Goal: Navigation & Orientation: Find specific page/section

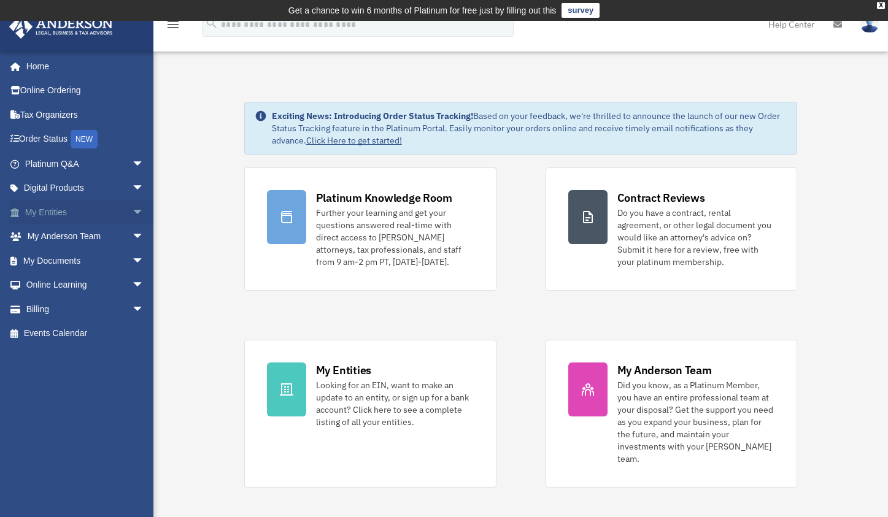
click at [81, 211] on link "My Entities arrow_drop_down" at bounding box center [86, 212] width 154 height 25
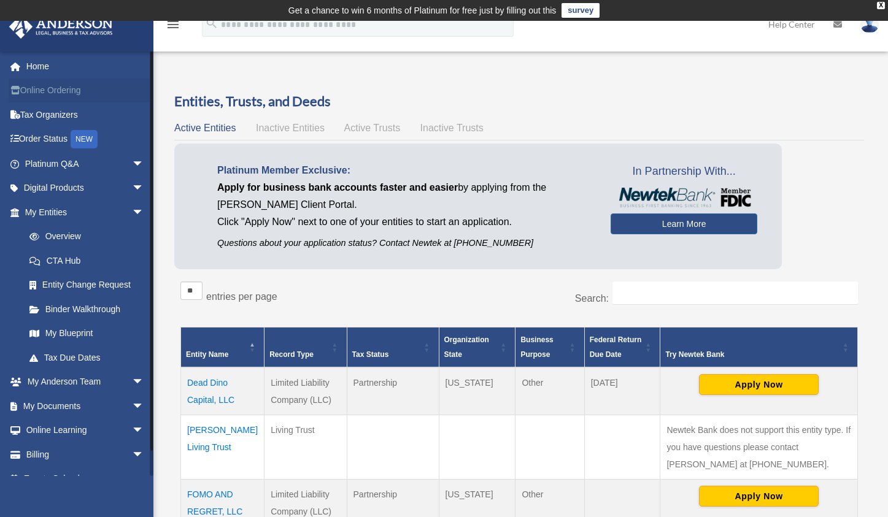
click at [92, 88] on link "Online Ordering" at bounding box center [86, 91] width 154 height 25
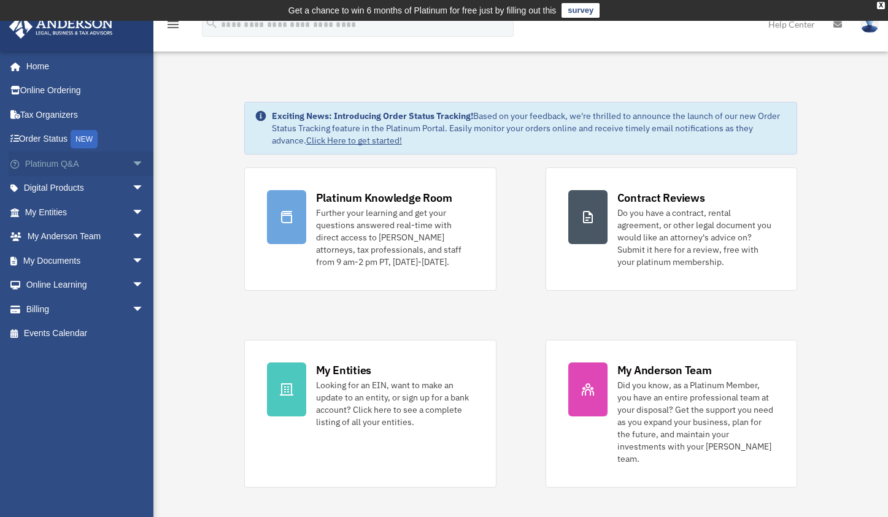
click at [132, 168] on span "arrow_drop_down" at bounding box center [144, 164] width 25 height 25
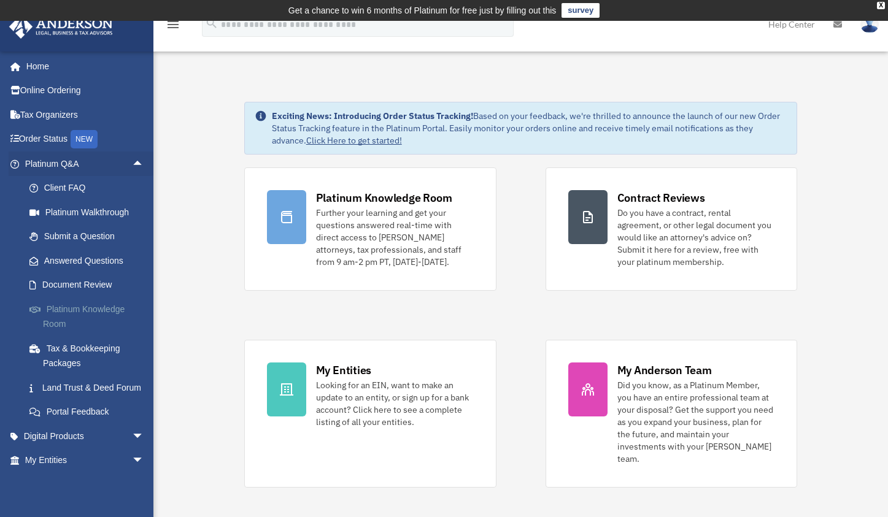
click at [75, 310] on link "Platinum Knowledge Room" at bounding box center [89, 316] width 145 height 39
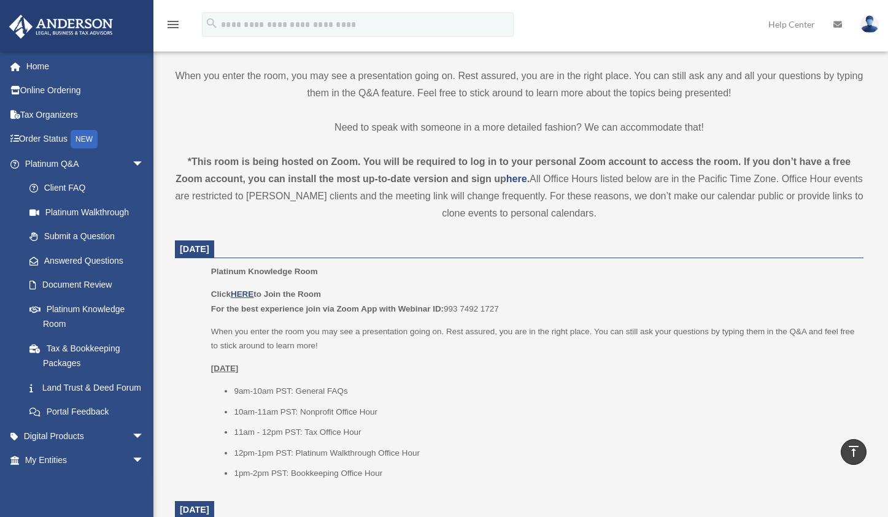
scroll to position [352, 0]
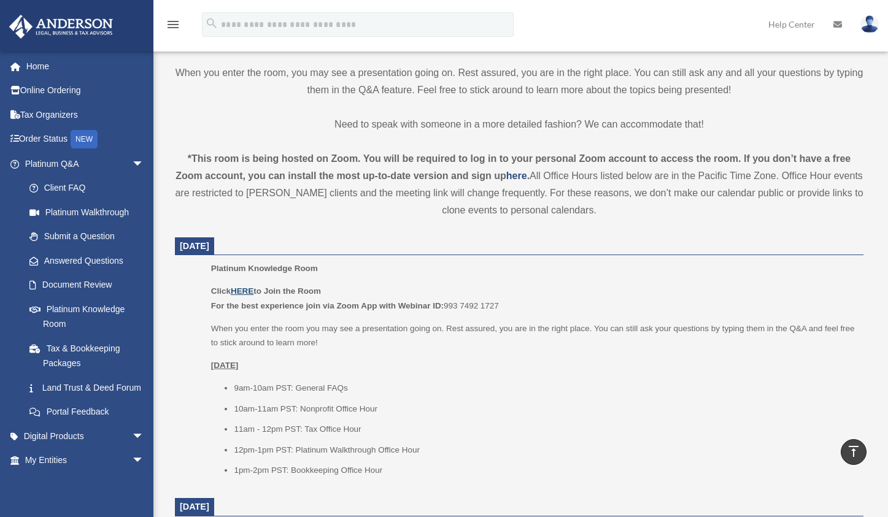
click at [244, 293] on u "HERE" at bounding box center [242, 291] width 23 height 9
click at [36, 96] on link "Online Ordering" at bounding box center [86, 91] width 154 height 25
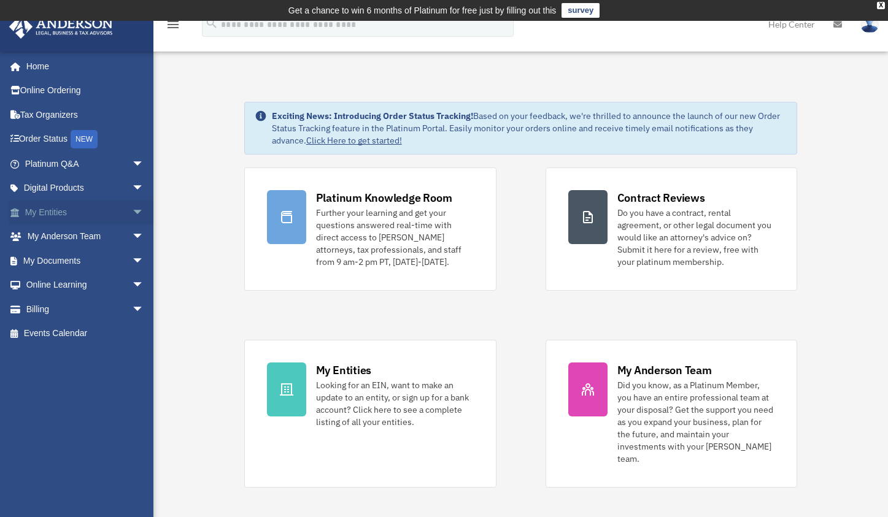
click at [132, 205] on span "arrow_drop_down" at bounding box center [144, 212] width 25 height 25
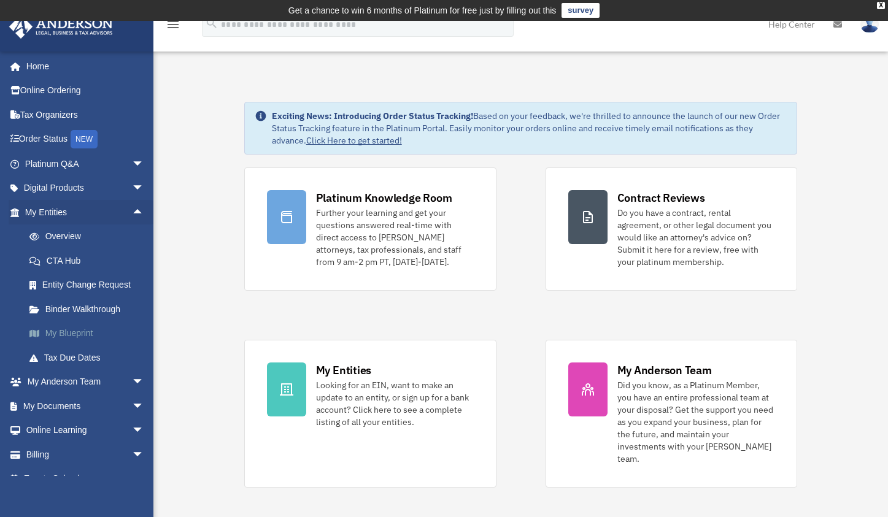
click at [101, 334] on link "My Blueprint" at bounding box center [89, 334] width 145 height 25
